Goal: Find specific page/section: Find specific page/section

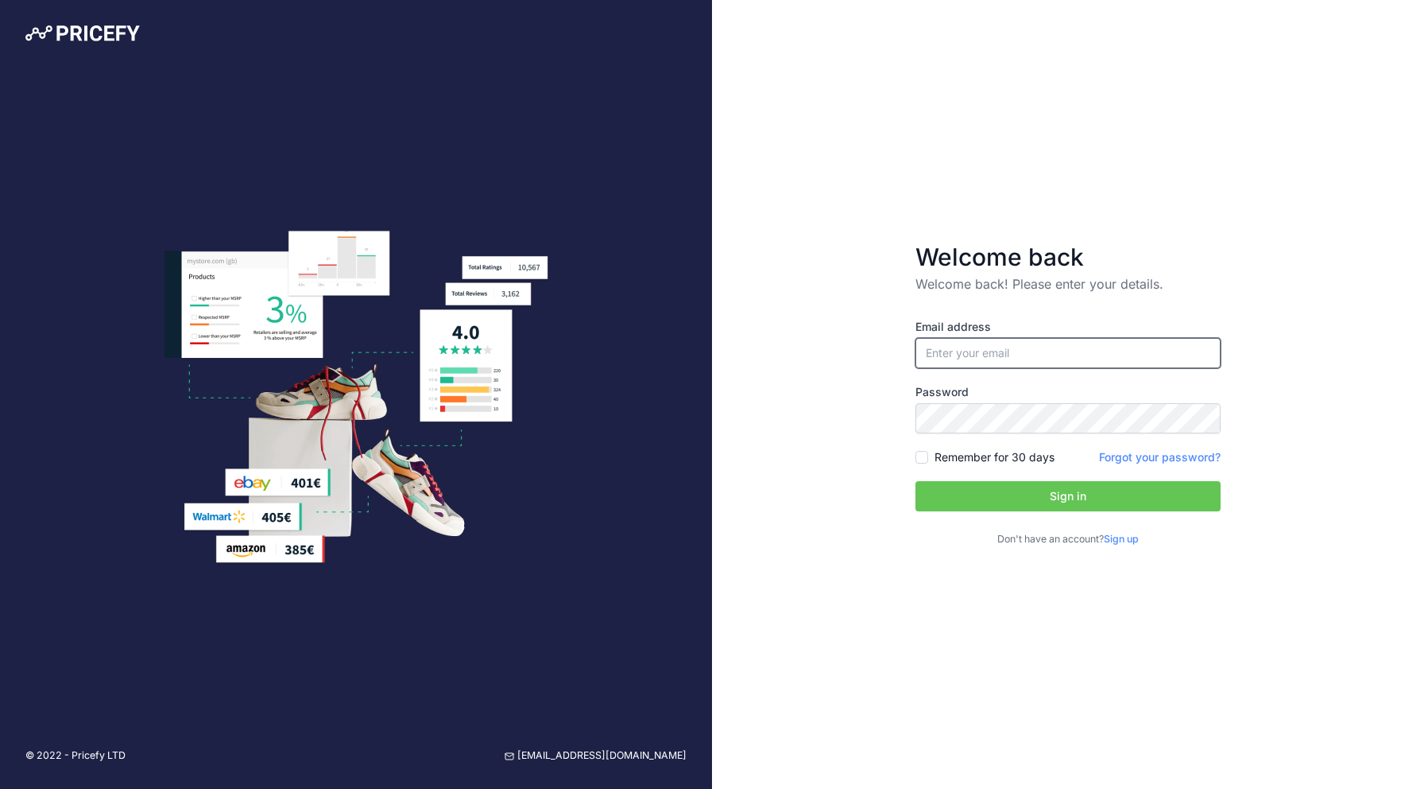
type input "[EMAIL_ADDRESS][DOMAIN_NAME]"
click at [1068, 496] on button "Sign in" at bounding box center [1068, 496] width 305 height 30
click at [922, 454] on input "Remember for 30 days" at bounding box center [922, 457] width 13 height 13
checkbox input "true"
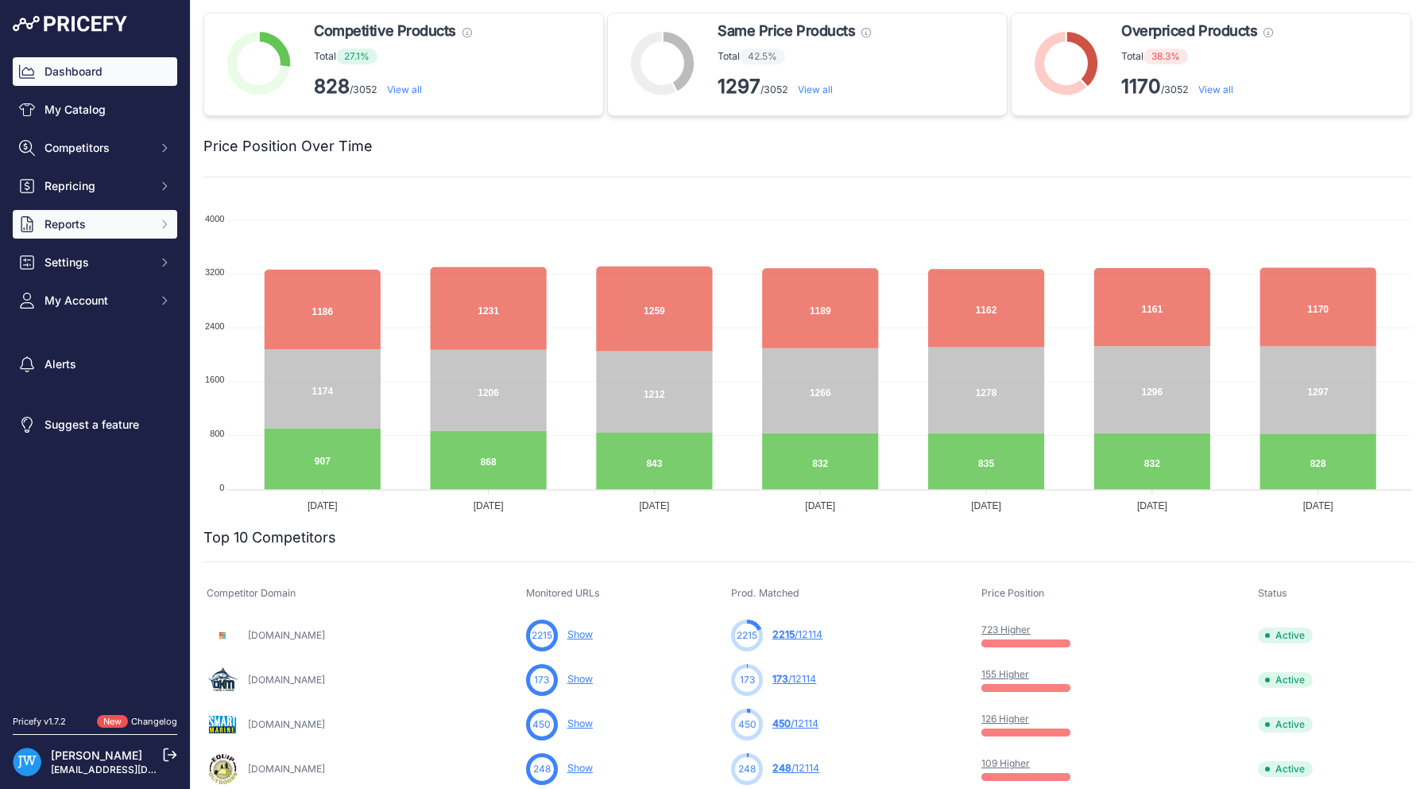
click at [95, 216] on span "Reports" at bounding box center [97, 224] width 104 height 16
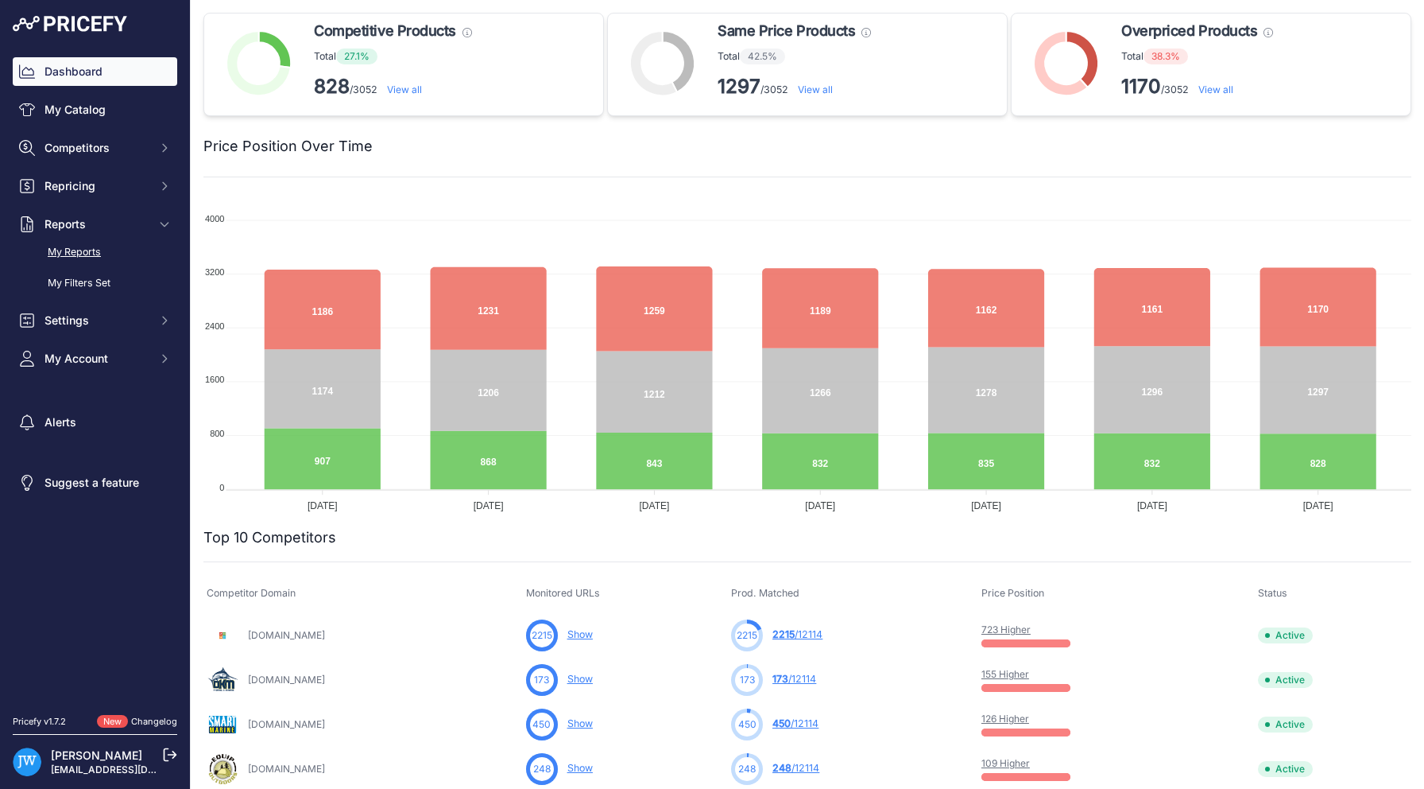
click at [87, 251] on link "My Reports" at bounding box center [95, 252] width 165 height 28
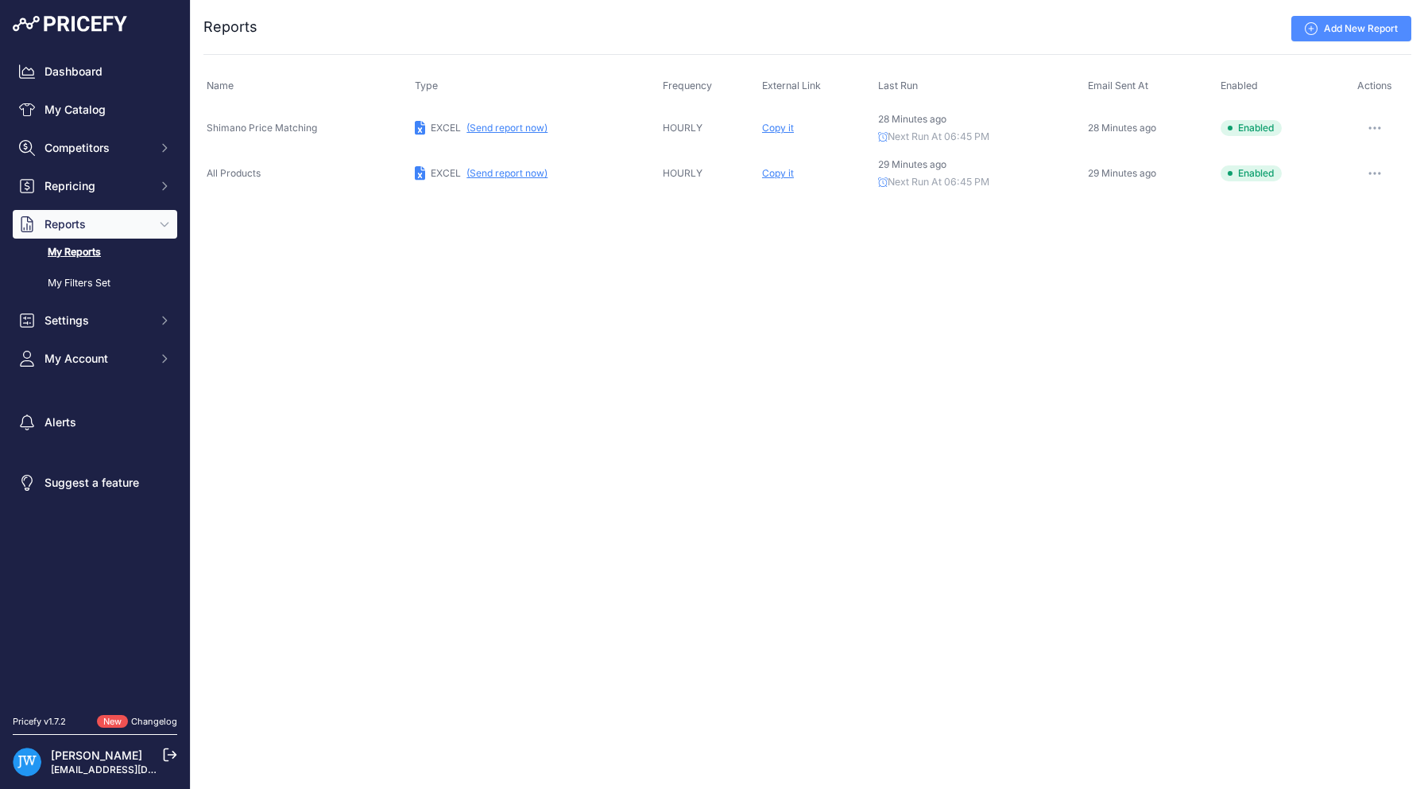
click at [782, 169] on span "Copy it" at bounding box center [778, 173] width 32 height 12
